Goal: Register for event/course

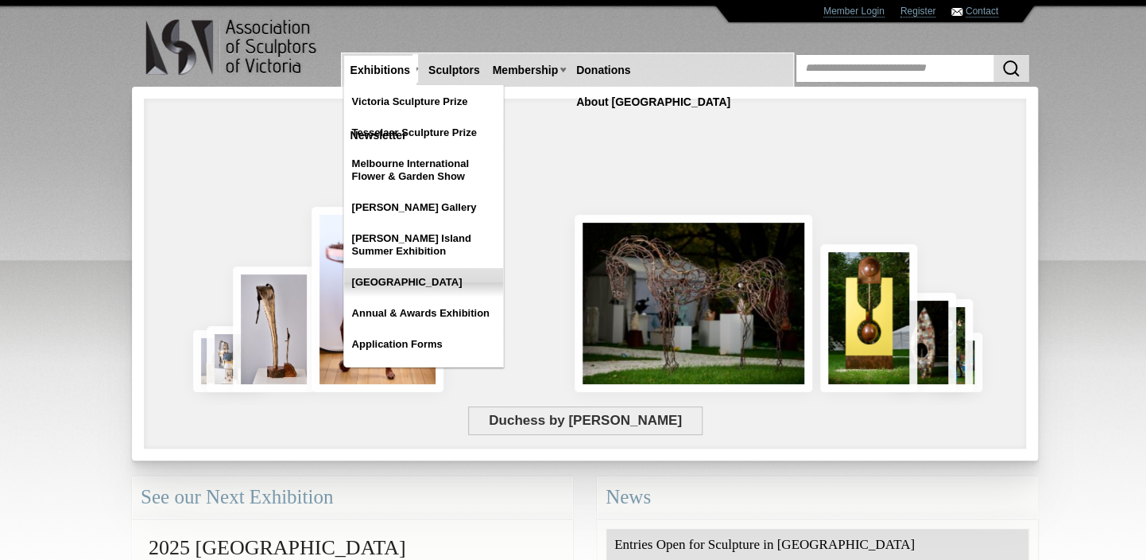
click at [402, 281] on link "[GEOGRAPHIC_DATA]" at bounding box center [423, 282] width 159 height 29
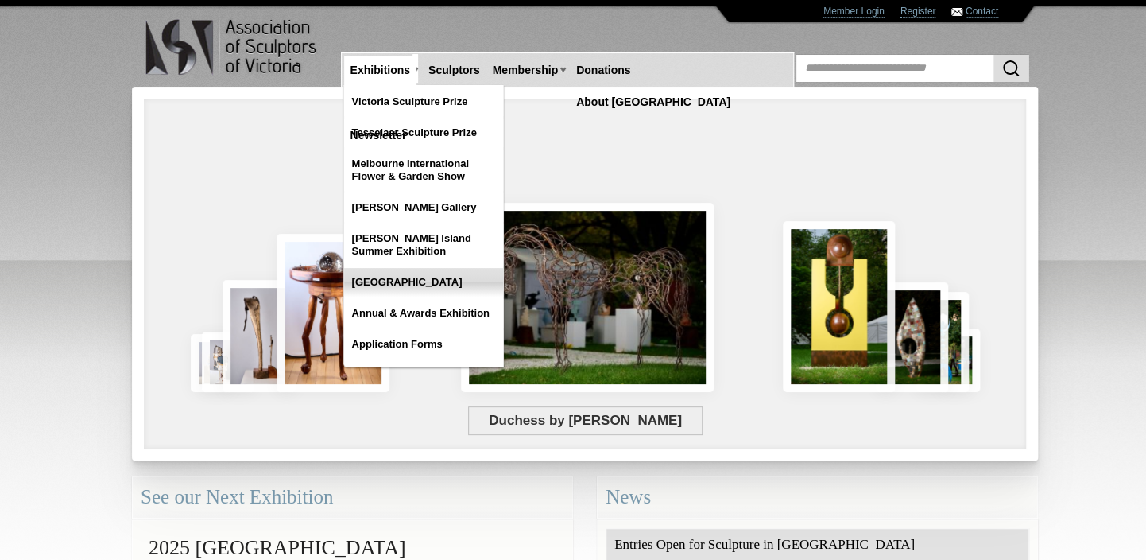
click at [402, 275] on link "[GEOGRAPHIC_DATA]" at bounding box center [423, 282] width 159 height 29
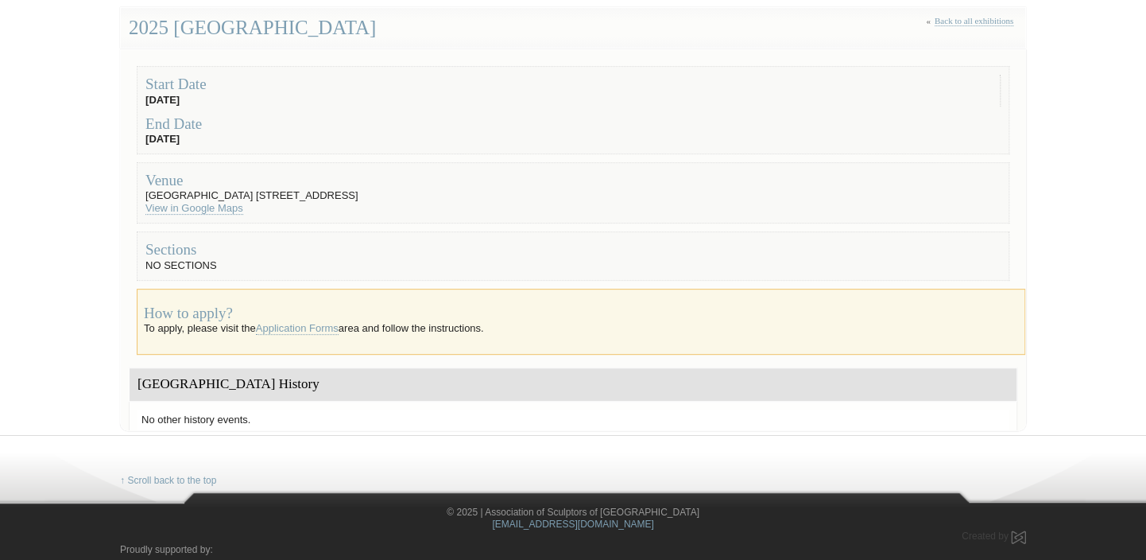
scroll to position [160, 0]
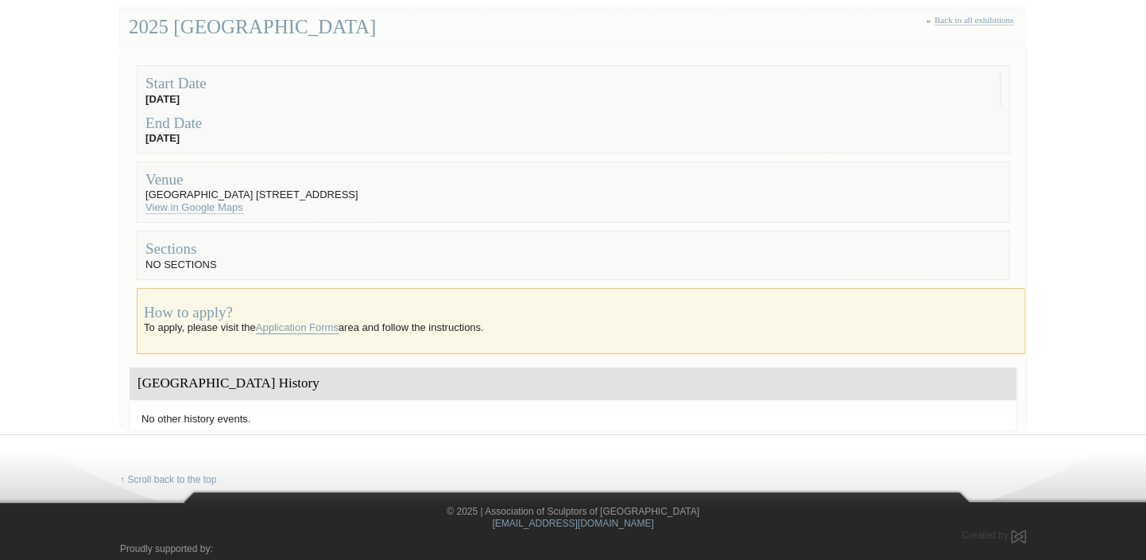
click at [299, 324] on link "Application Forms" at bounding box center [297, 327] width 83 height 13
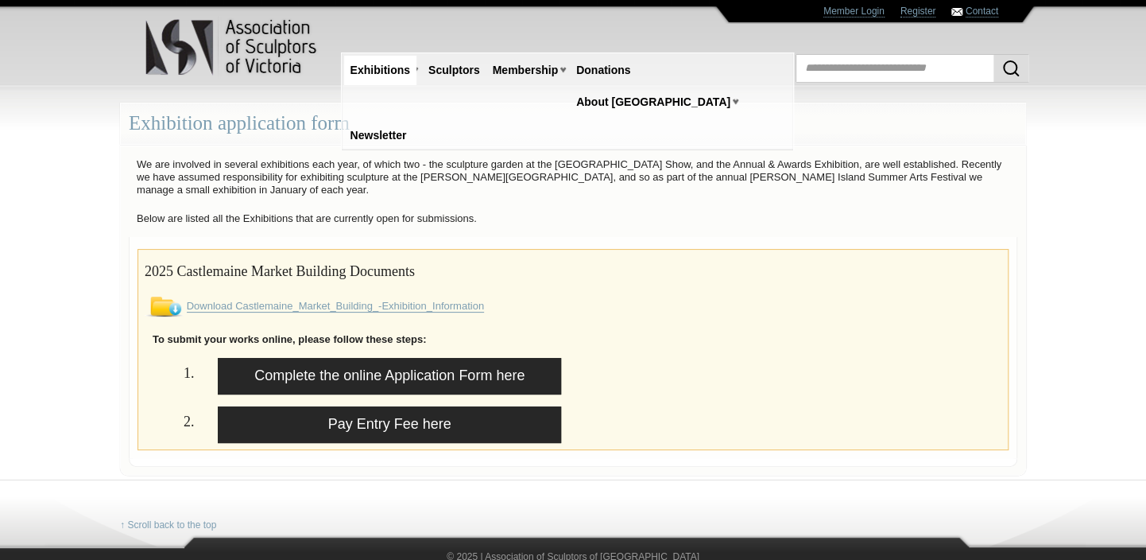
click at [283, 304] on link "Download Castlemaine_Market_Building_-Exhibition_Information" at bounding box center [335, 306] width 297 height 13
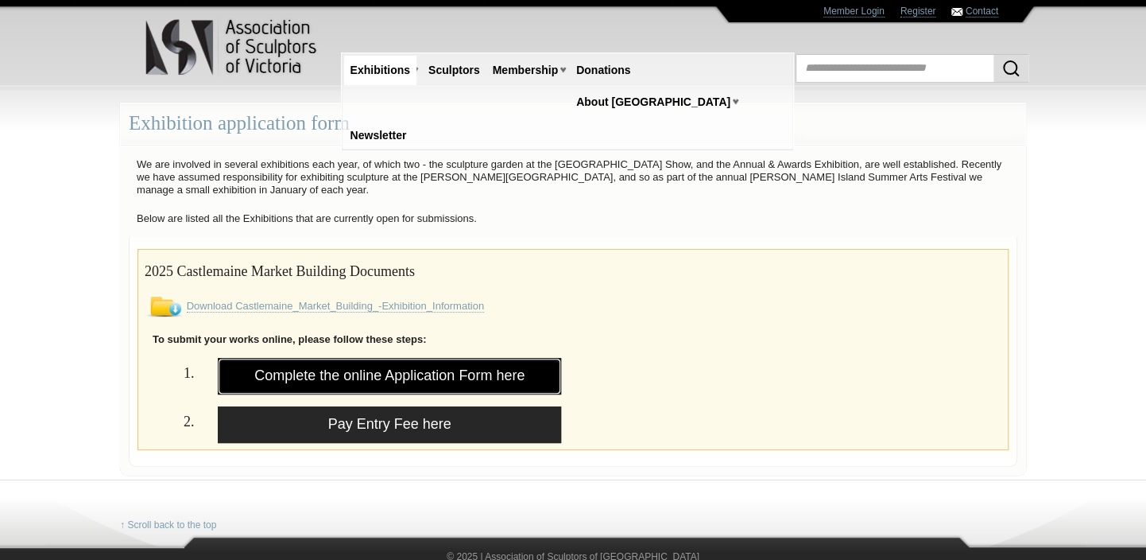
click at [382, 369] on link "Complete the online Application Form here" at bounding box center [389, 376] width 343 height 37
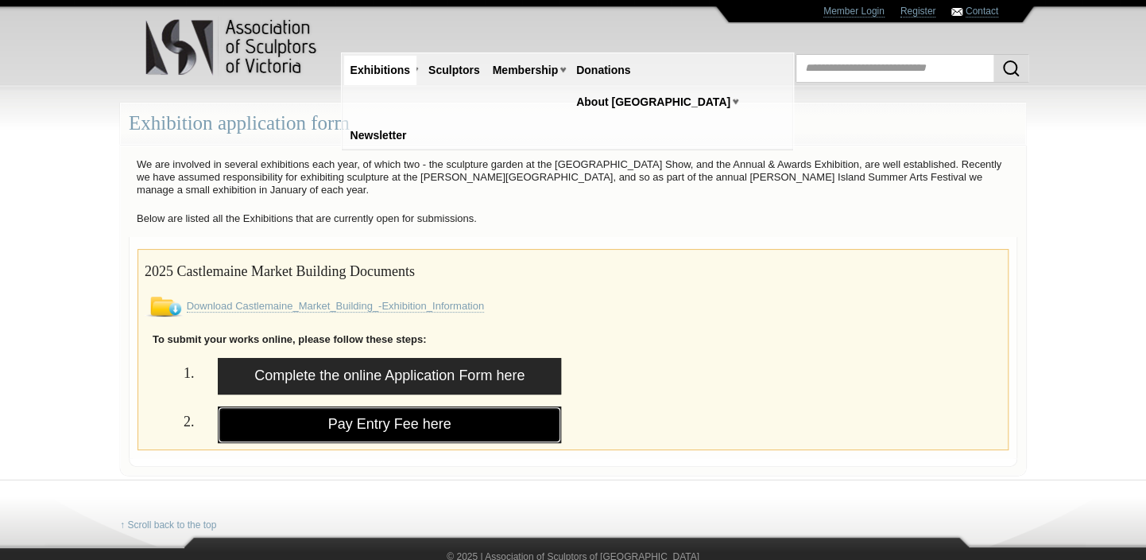
click at [387, 420] on link "Pay Entry Fee here" at bounding box center [389, 424] width 343 height 37
